Goal: Complete application form

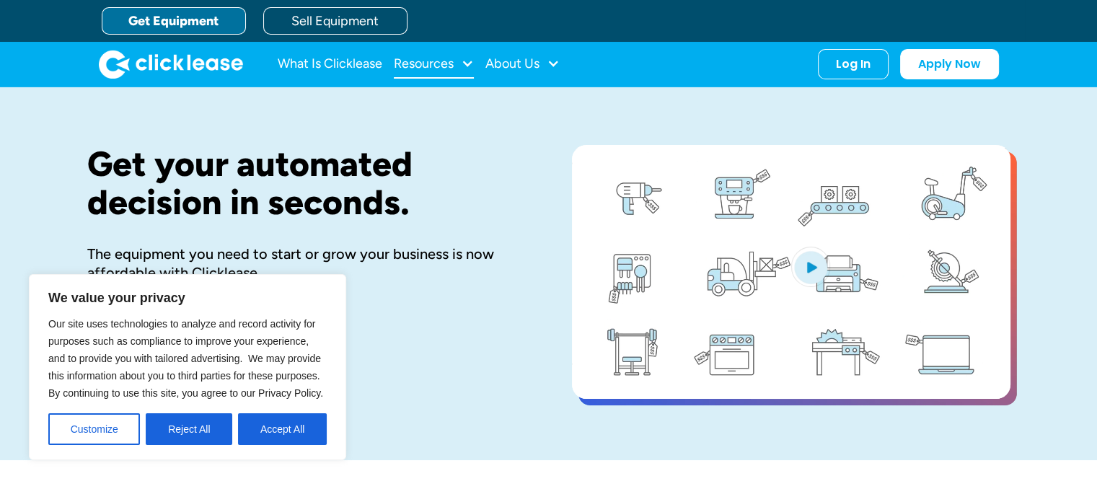
click at [458, 62] on div "Resources" at bounding box center [434, 64] width 80 height 29
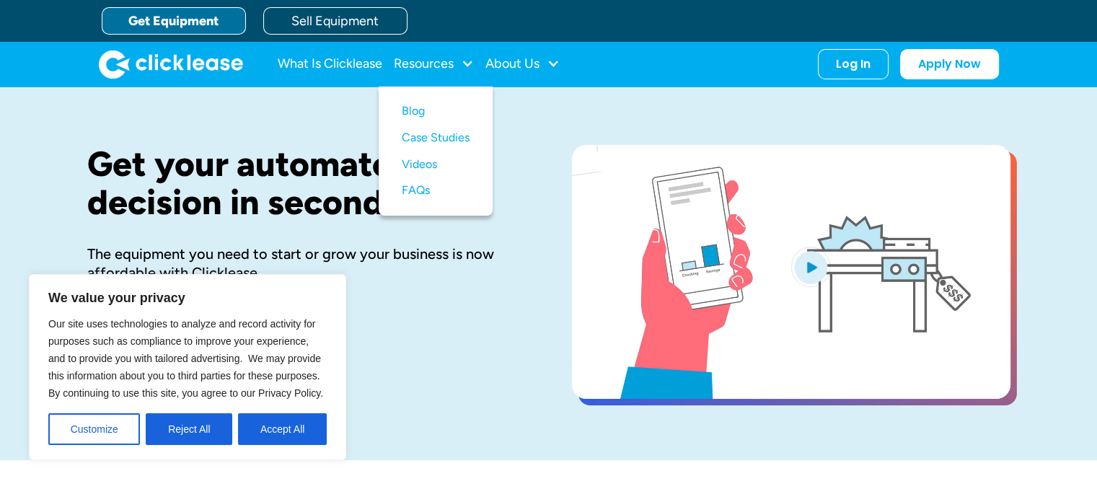
click at [199, 15] on link "Get Equipment" at bounding box center [174, 20] width 144 height 27
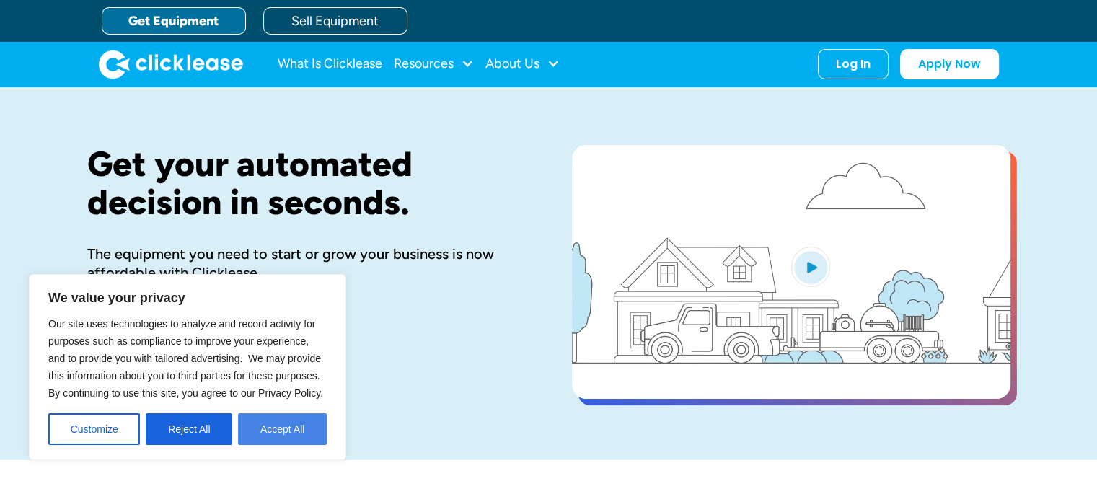
click at [276, 428] on button "Accept All" at bounding box center [282, 429] width 89 height 32
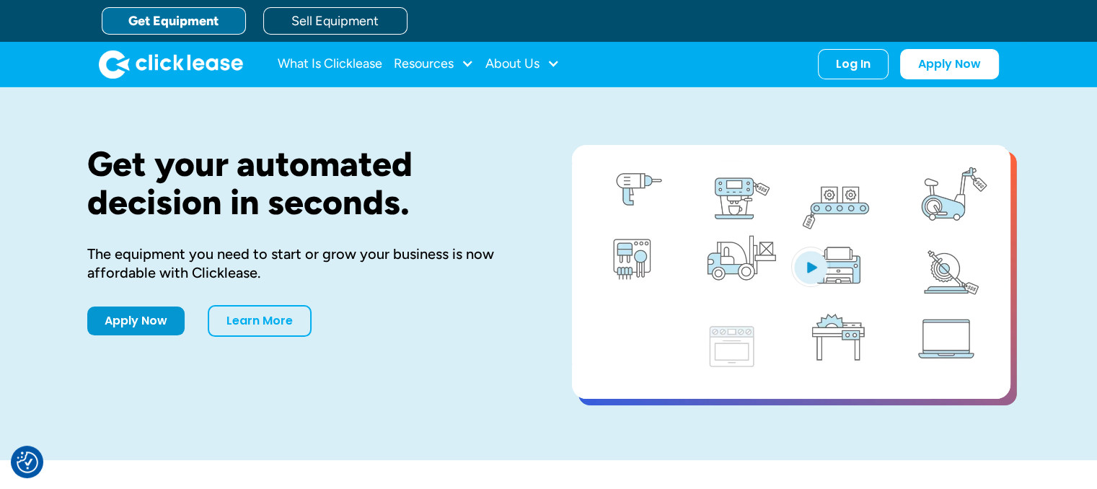
click at [183, 24] on link "Get Equipment" at bounding box center [174, 20] width 144 height 27
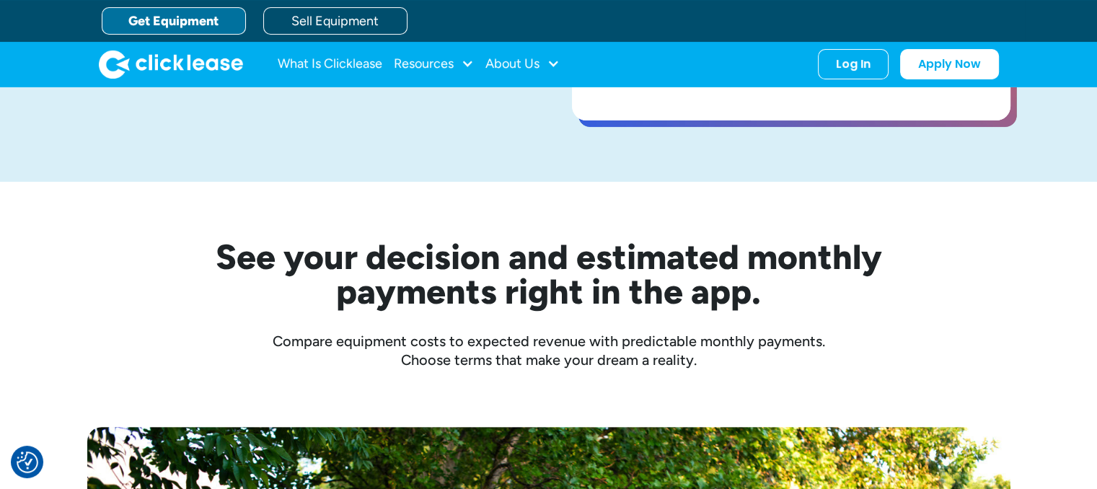
scroll to position [277, 0]
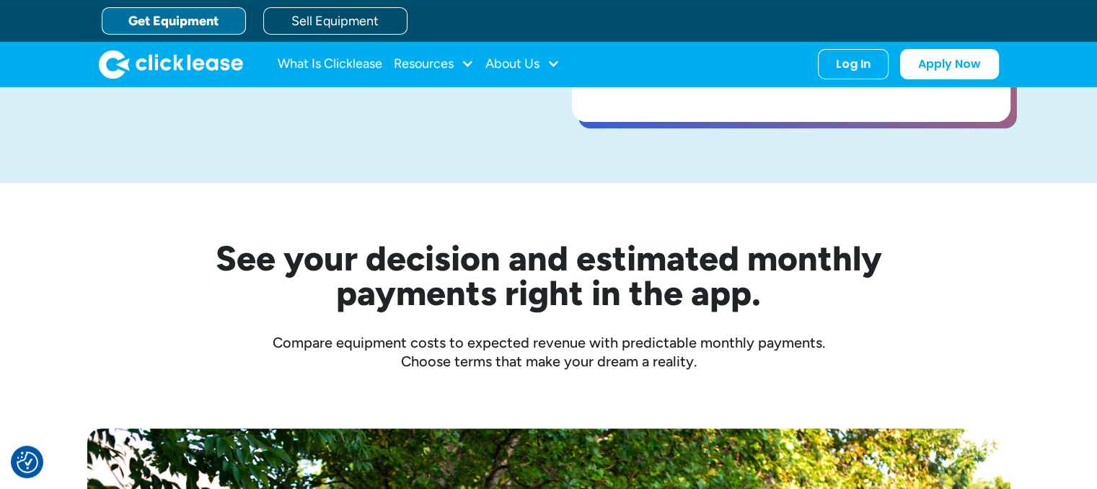
click at [208, 26] on link "Get Equipment" at bounding box center [174, 20] width 144 height 27
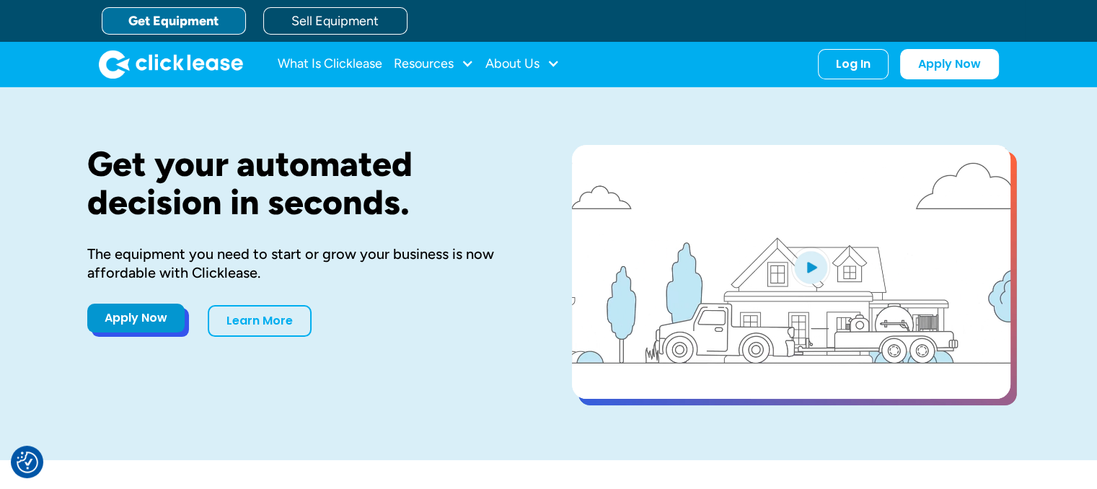
click at [150, 319] on link "Apply Now" at bounding box center [135, 318] width 97 height 29
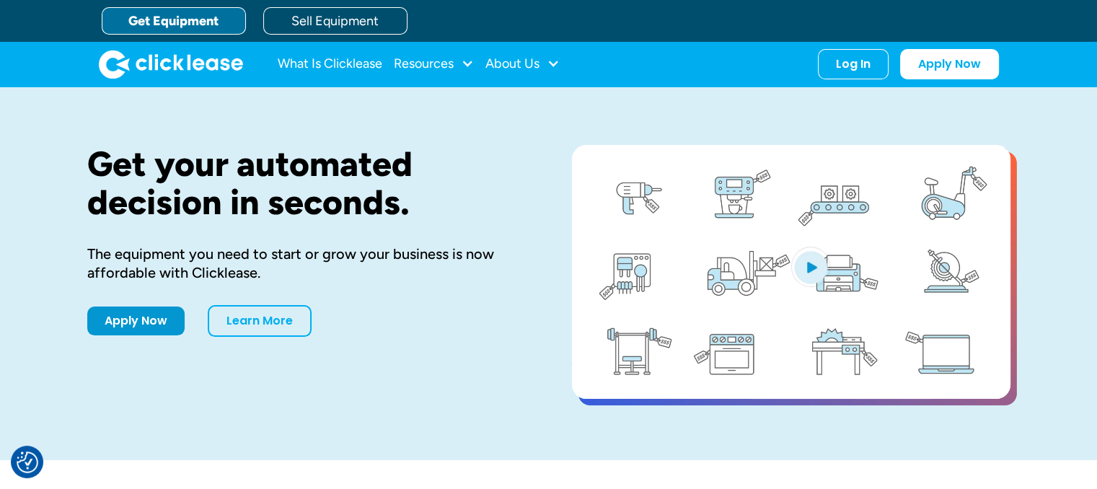
click at [172, 422] on div "Get your automated decision in seconds. The equipment you need to start or grow…" at bounding box center [548, 273] width 923 height 373
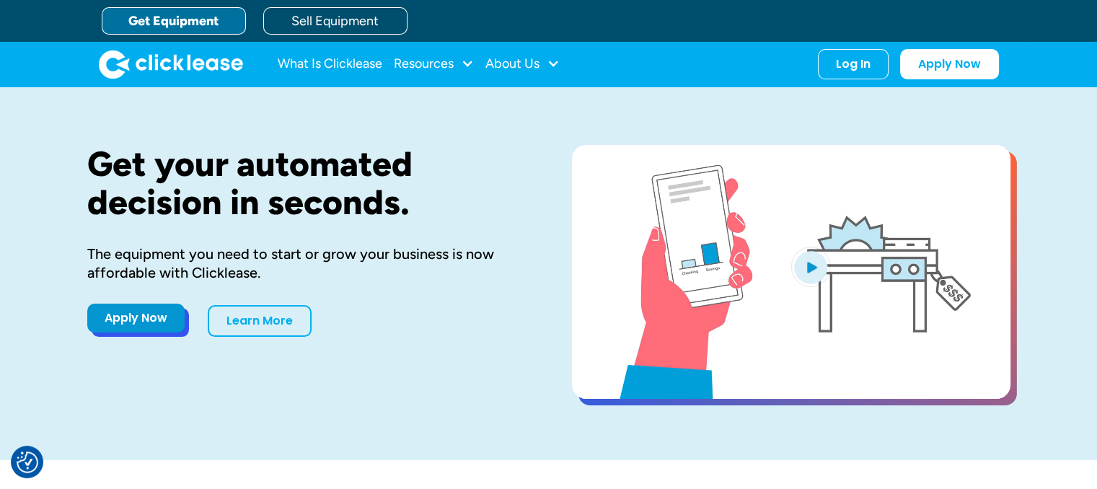
click at [135, 313] on link "Apply Now" at bounding box center [135, 318] width 97 height 29
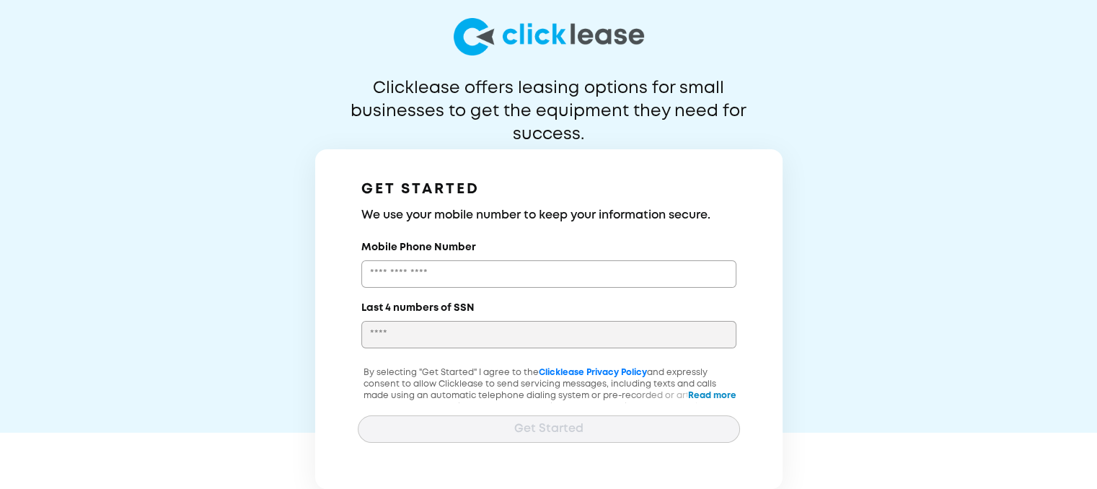
scroll to position [23, 0]
click at [487, 263] on input "Mobile Phone Number" at bounding box center [548, 274] width 375 height 27
type input "**********"
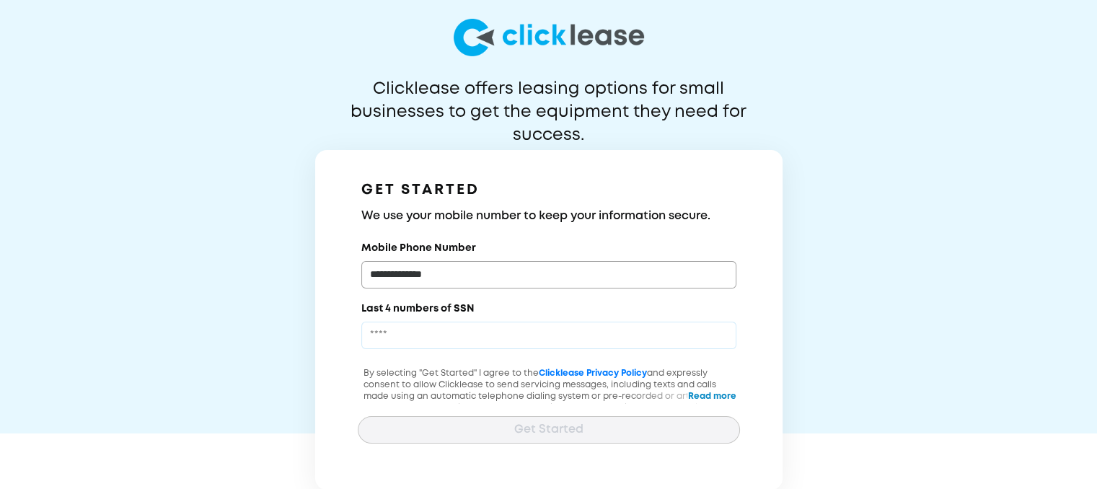
click at [465, 339] on input "Last 4 numbers of SSN" at bounding box center [548, 335] width 375 height 27
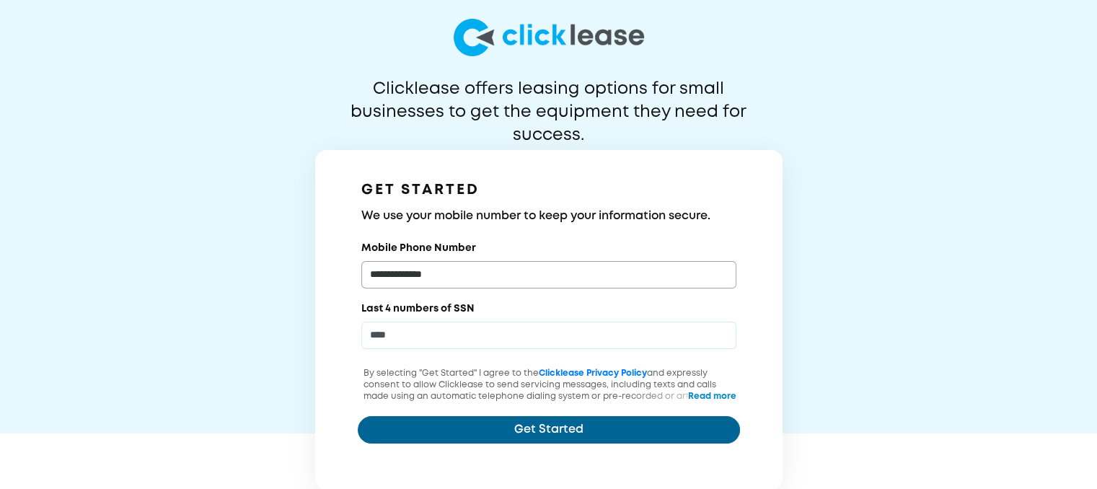
type input "****"
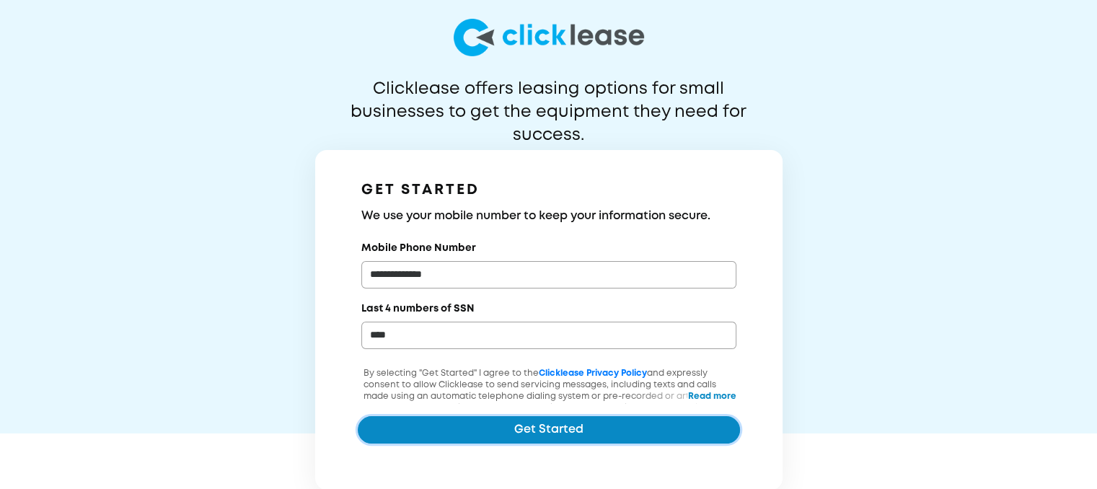
click at [503, 425] on button "Get Started" at bounding box center [549, 429] width 382 height 27
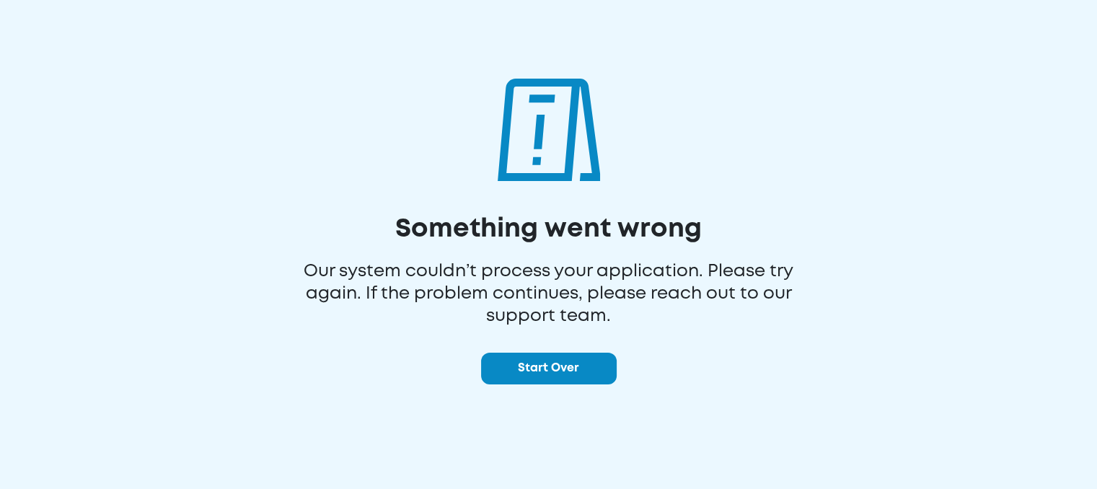
click at [559, 372] on button "Start Over" at bounding box center [549, 369] width 136 height 32
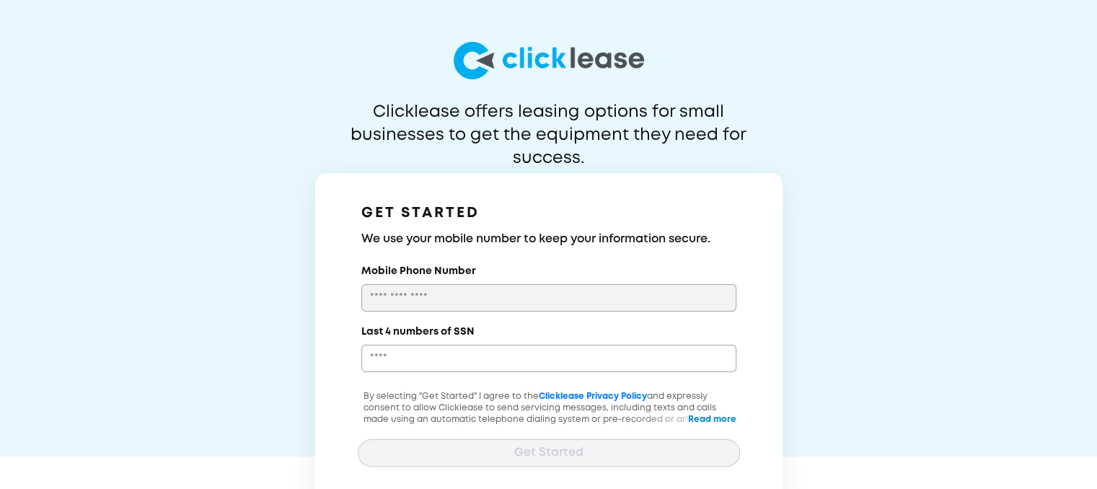
scroll to position [24, 0]
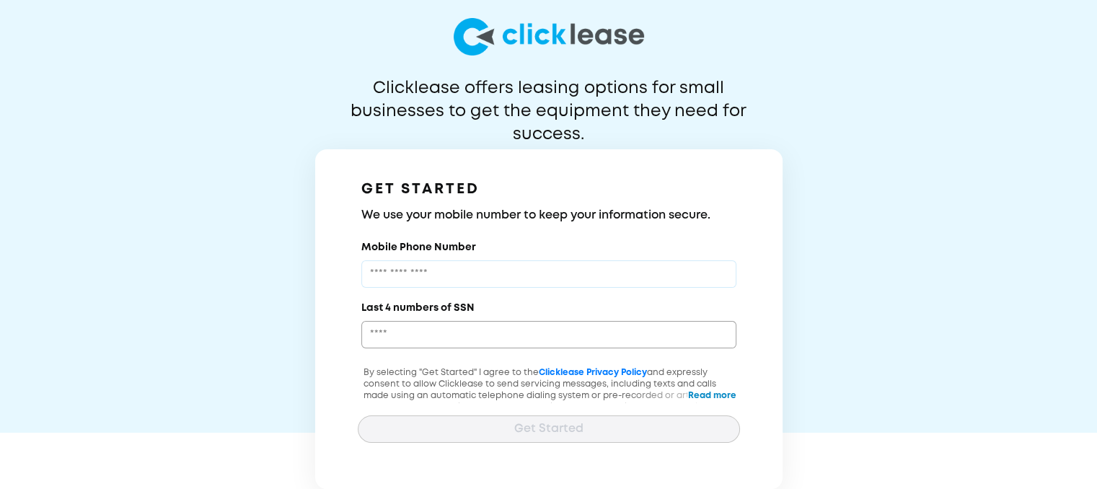
click at [419, 280] on input "Mobile Phone Number" at bounding box center [548, 273] width 375 height 27
type input "**********"
click at [459, 341] on input "Last 4 numbers of SSN" at bounding box center [548, 334] width 375 height 27
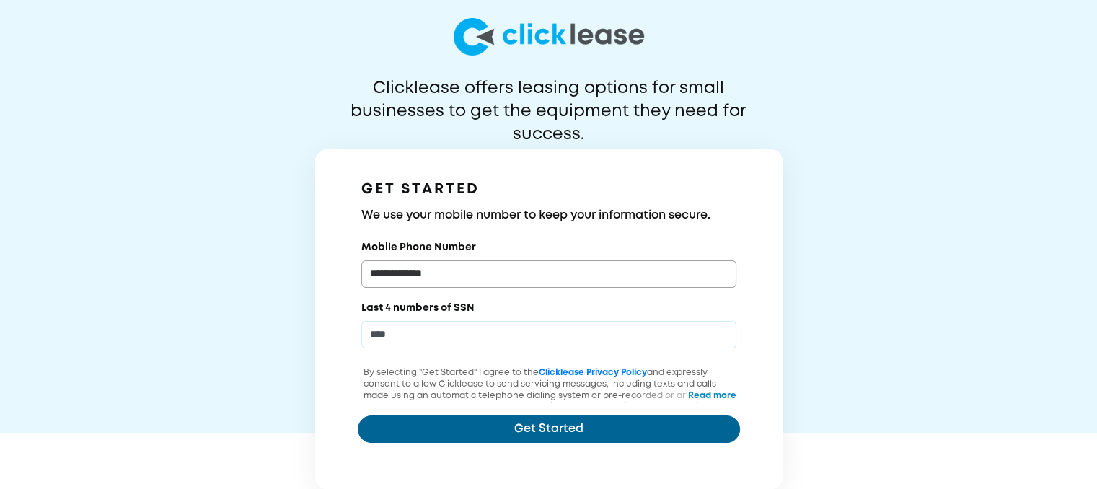
type input "****"
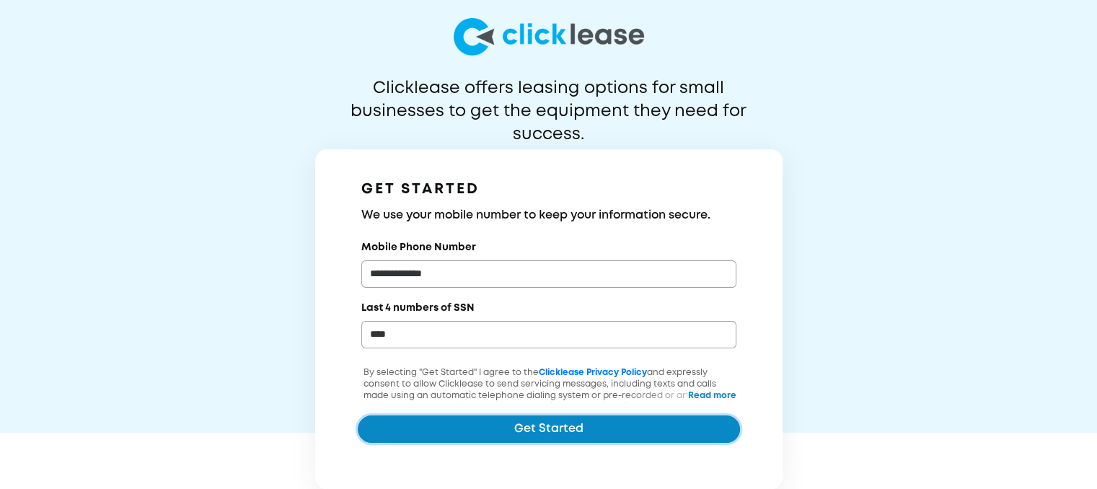
click at [499, 434] on button "Get Started" at bounding box center [549, 428] width 382 height 27
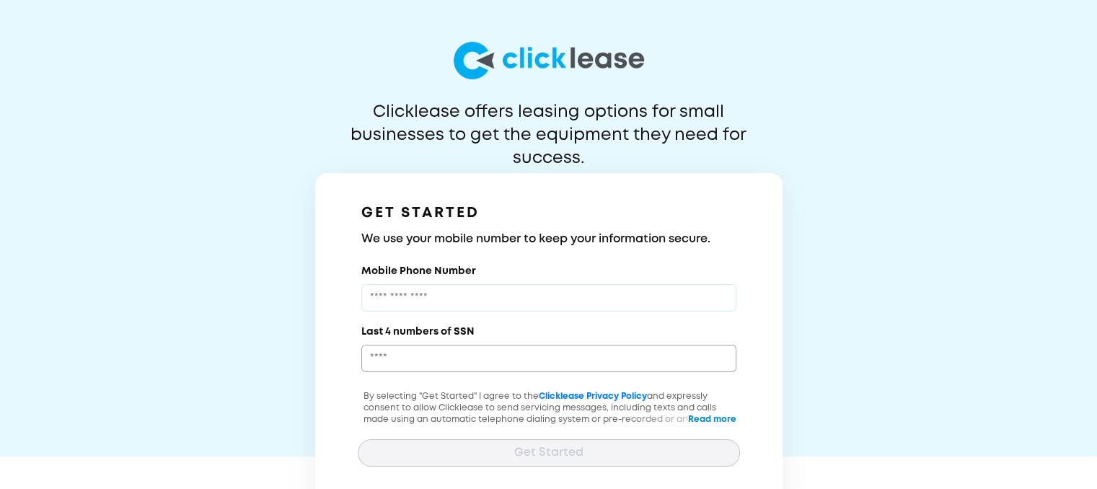
click at [425, 291] on input "Mobile Phone Number" at bounding box center [548, 297] width 375 height 27
type input "**********"
click at [443, 362] on input "Last 4 numbers of SSN" at bounding box center [548, 358] width 375 height 27
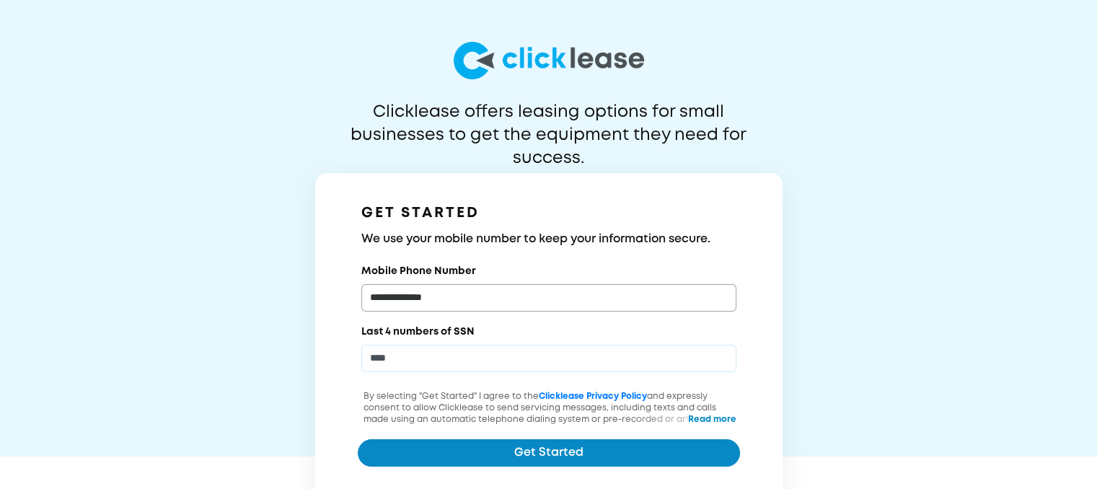
type input "****"
click at [583, 440] on button "Get Started" at bounding box center [549, 452] width 382 height 27
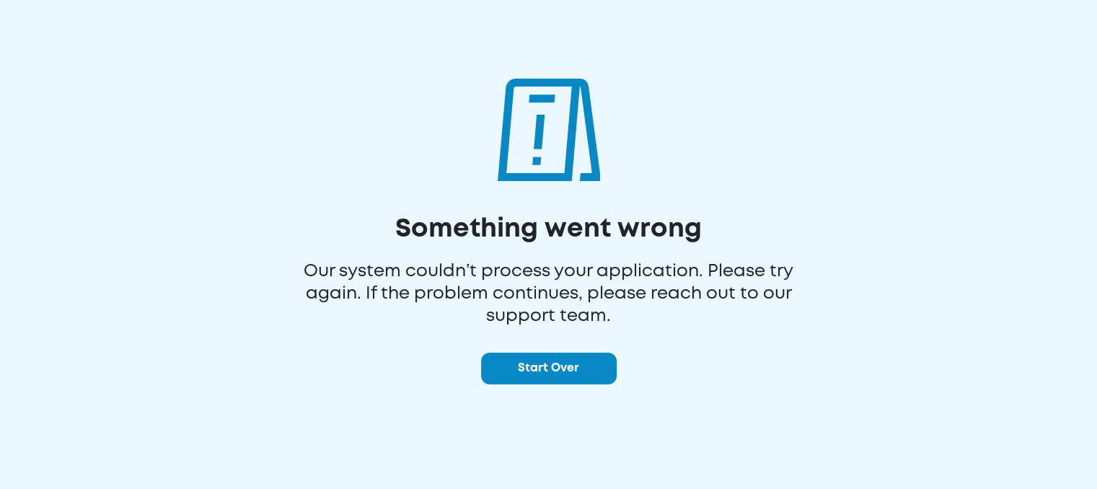
scroll to position [76, 0]
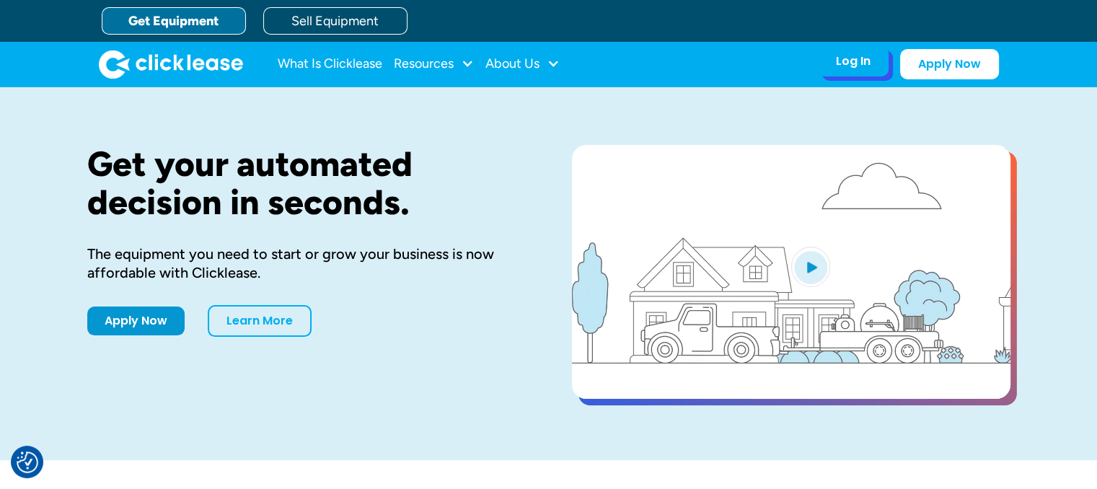
click at [876, 63] on div "Log In Account login I use Clicklease to get my equipment Partner Portal I offe…" at bounding box center [853, 61] width 71 height 30
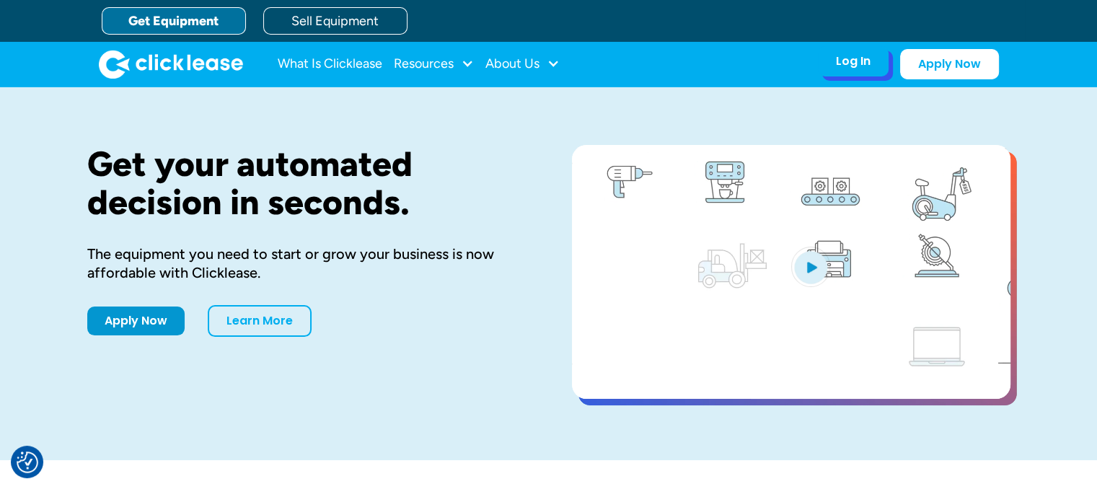
click at [876, 63] on div "Log In Account login I use Clicklease to get my equipment Partner Portal I offe…" at bounding box center [853, 61] width 71 height 30
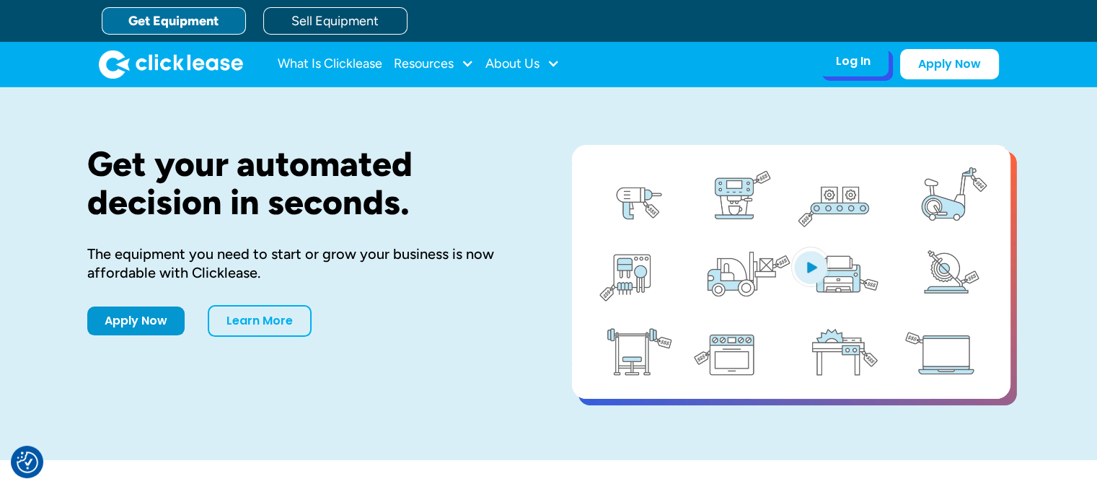
click at [857, 76] on div "Log In Account login I use Clicklease to get my equipment Partner Portal I offe…" at bounding box center [853, 61] width 71 height 30
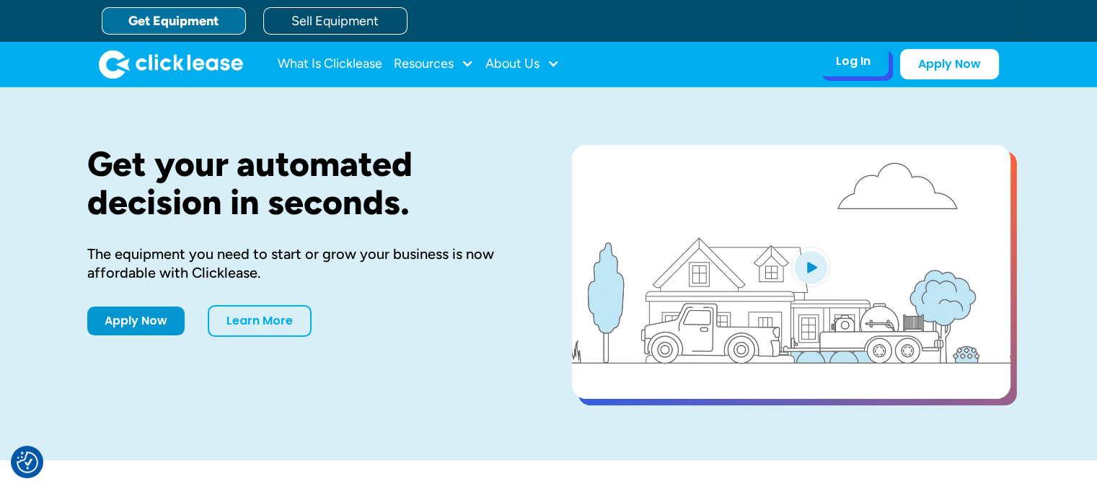
click at [848, 65] on div "Log In" at bounding box center [853, 61] width 35 height 14
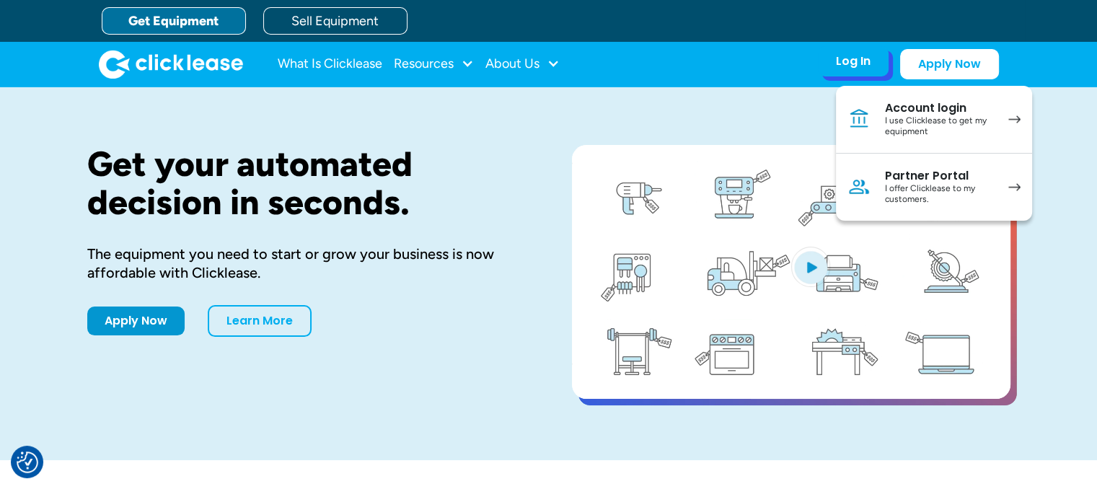
click at [908, 119] on div "I use Clicklease to get my equipment" at bounding box center [939, 126] width 109 height 22
